Goal: Information Seeking & Learning: Learn about a topic

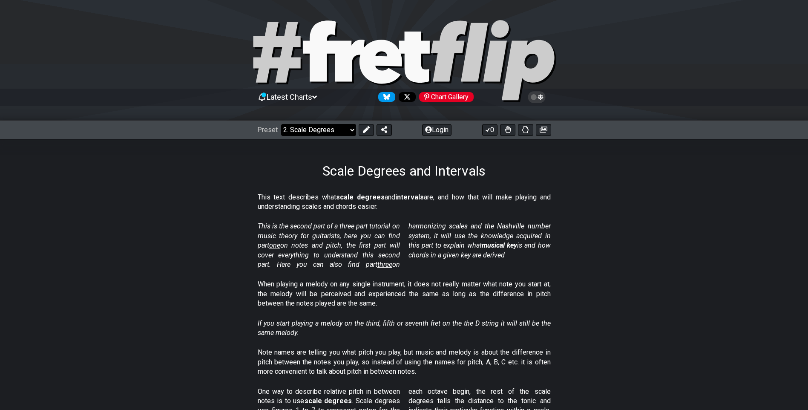
click at [327, 126] on select "Welcome to #fretflip! Initial Preset Custom Preset Minor Pentatonic Major Penta…" at bounding box center [318, 130] width 75 height 12
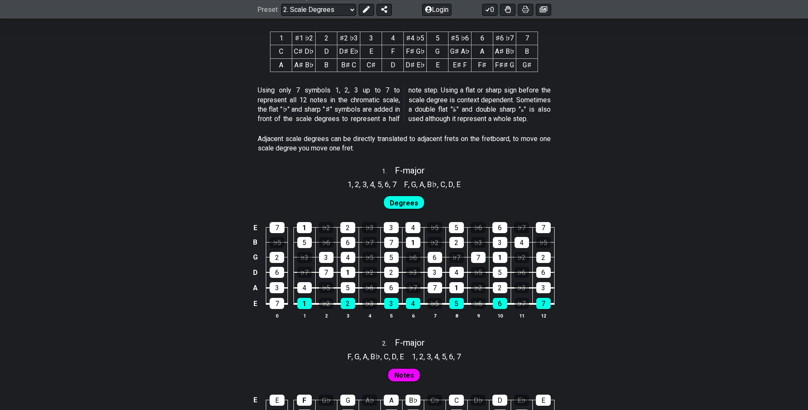
click at [399, 201] on span "Degrees" at bounding box center [404, 203] width 29 height 12
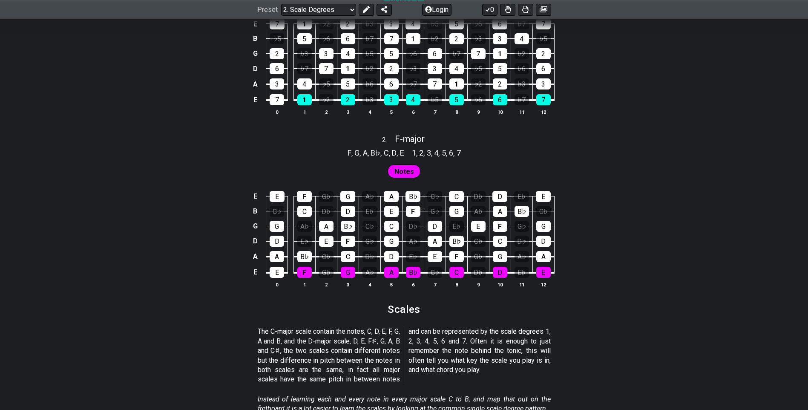
scroll to position [639, 0]
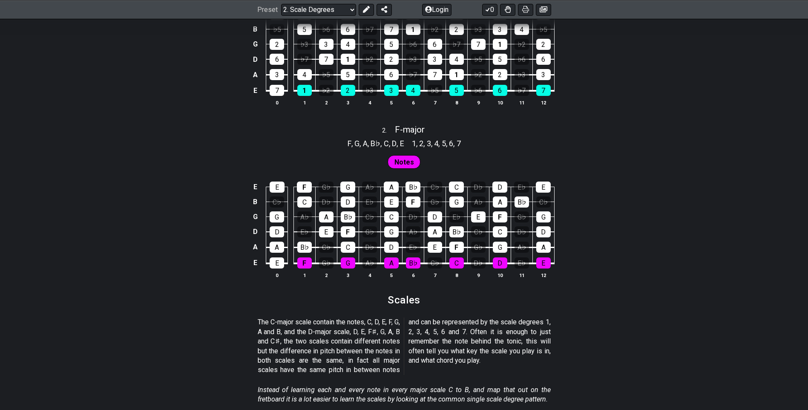
click at [399, 159] on span "Notes" at bounding box center [404, 162] width 20 height 12
click at [390, 189] on div "A" at bounding box center [391, 186] width 15 height 11
click at [387, 185] on div "A" at bounding box center [391, 186] width 15 height 11
click at [388, 201] on div "E" at bounding box center [391, 201] width 14 height 11
click at [394, 218] on div "C" at bounding box center [391, 216] width 14 height 11
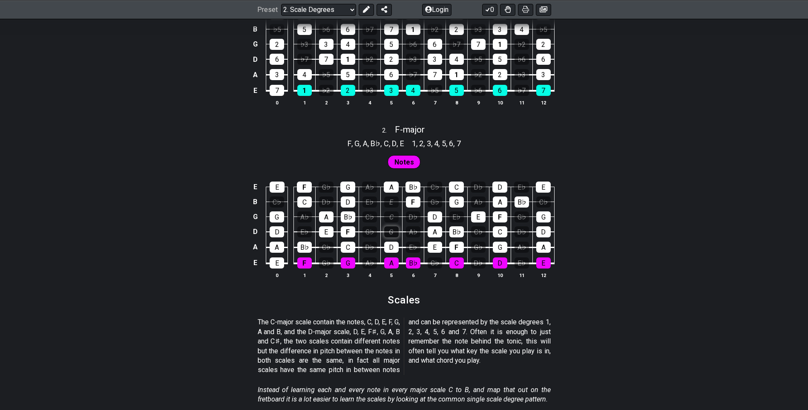
click at [394, 226] on div "G" at bounding box center [391, 231] width 14 height 11
click at [394, 201] on div "E" at bounding box center [391, 201] width 14 height 11
drag, startPoint x: 392, startPoint y: 212, endPoint x: 389, endPoint y: 219, distance: 7.7
click at [392, 212] on div "C" at bounding box center [391, 216] width 14 height 11
click at [388, 227] on div "G" at bounding box center [391, 231] width 14 height 11
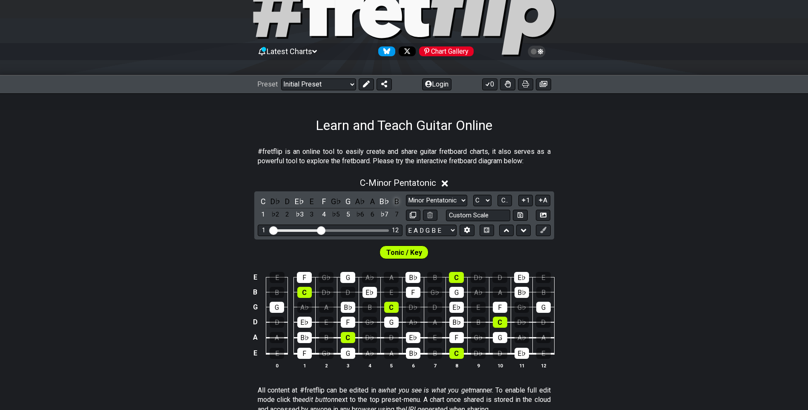
scroll to position [128, 0]
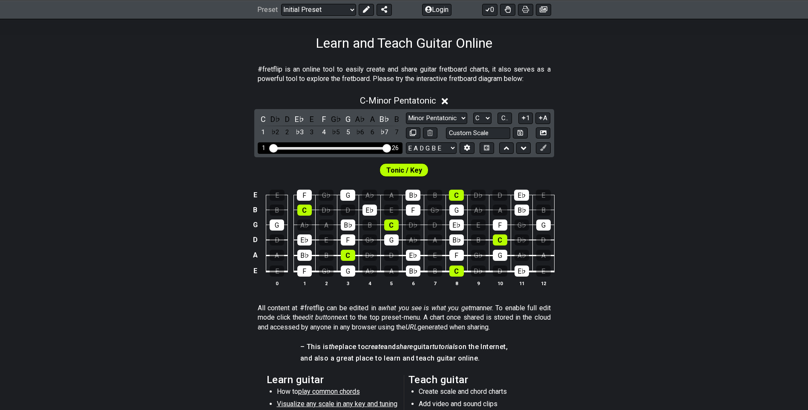
drag, startPoint x: 322, startPoint y: 148, endPoint x: 390, endPoint y: 150, distance: 67.7
click at [390, 147] on input "Visible fret range" at bounding box center [330, 147] width 121 height 0
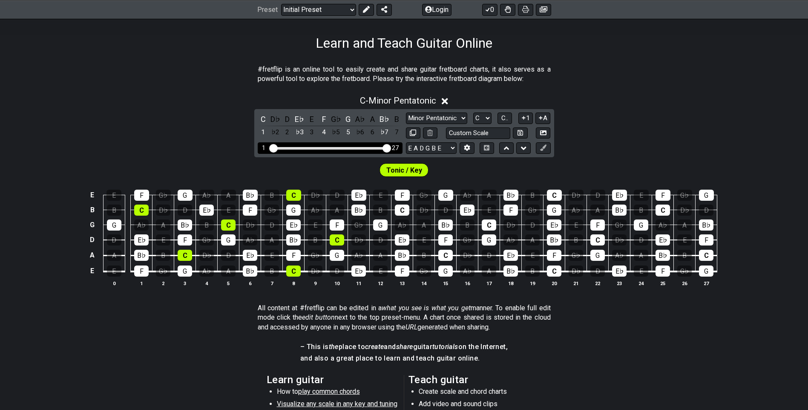
drag, startPoint x: 387, startPoint y: 150, endPoint x: 395, endPoint y: 150, distance: 7.7
click at [391, 147] on input "Visible fret range" at bounding box center [330, 147] width 121 height 0
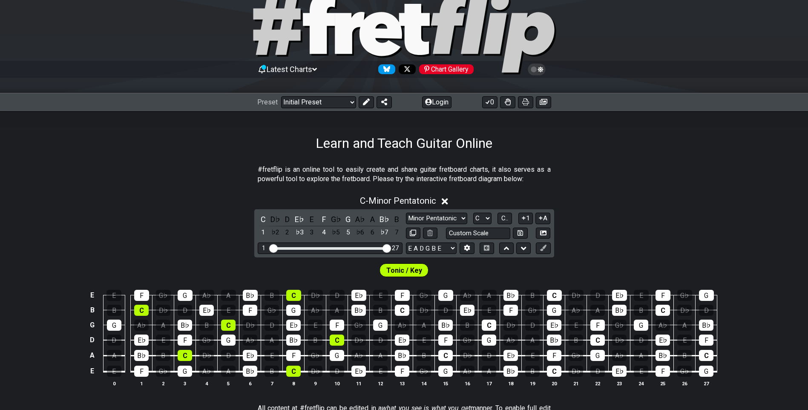
scroll to position [0, 0]
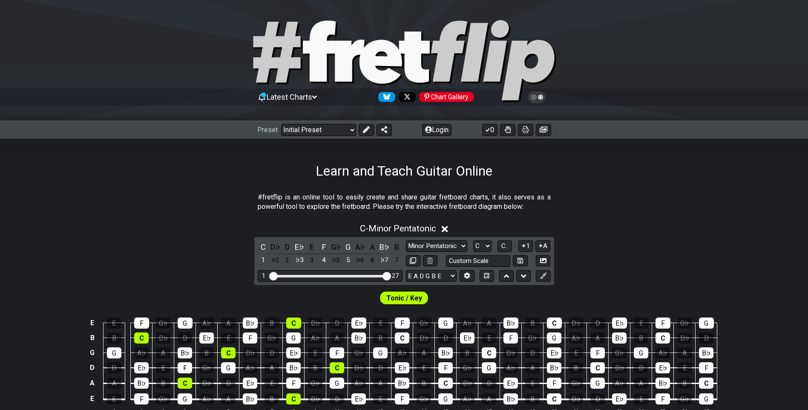
click at [573, 48] on div at bounding box center [404, 62] width 808 height 87
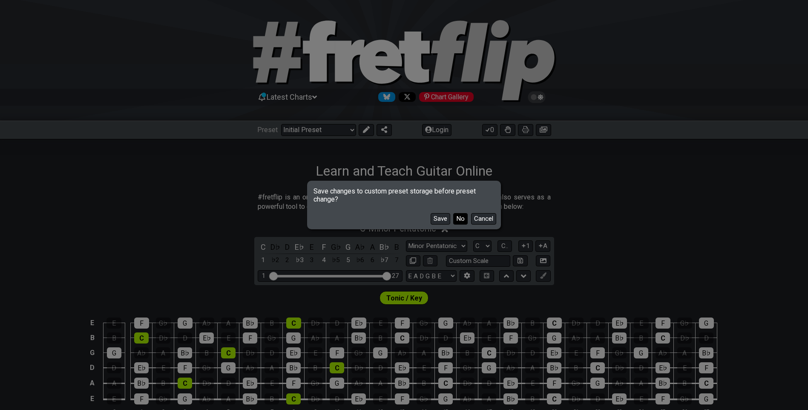
click at [464, 222] on button "No" at bounding box center [460, 218] width 14 height 11
